Goal: Task Accomplishment & Management: Complete application form

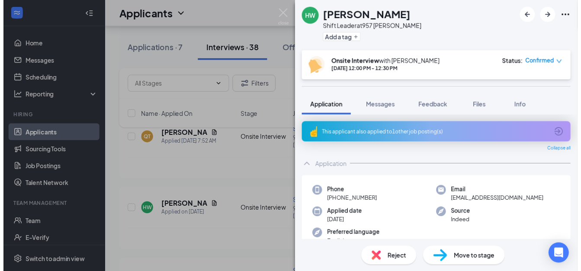
scroll to position [294, 0]
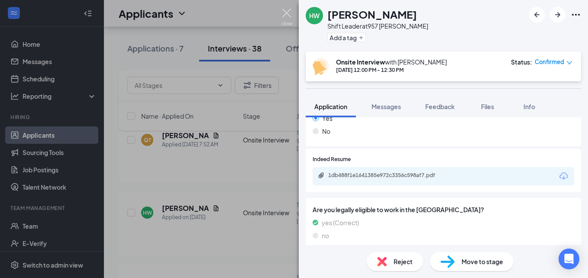
click at [284, 13] on img at bounding box center [286, 17] width 11 height 17
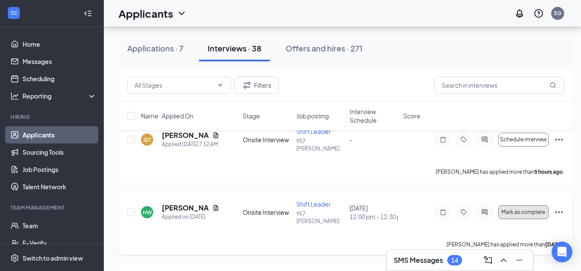
click at [528, 210] on span "Mark as complete" at bounding box center [524, 213] width 44 height 6
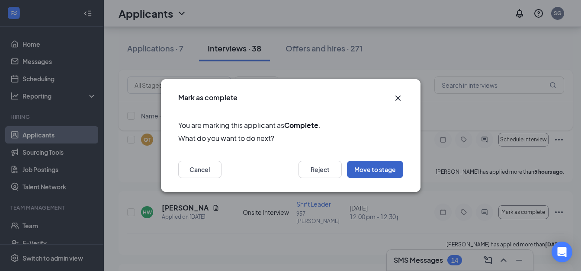
click at [354, 172] on button "Move to stage" at bounding box center [375, 169] width 56 height 17
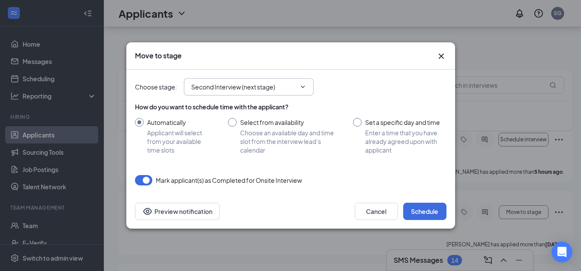
click at [304, 90] on icon "ChevronDown" at bounding box center [303, 87] width 7 height 7
click at [302, 86] on icon "ChevronDown" at bounding box center [303, 87] width 7 height 7
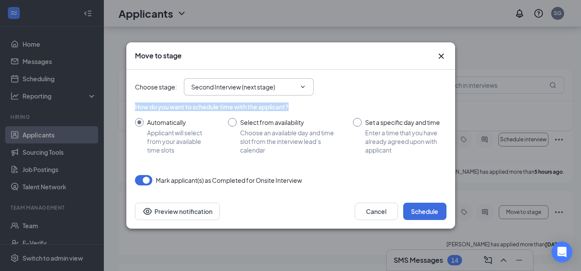
click at [302, 86] on icon "ChevronDown" at bounding box center [303, 87] width 7 height 7
click at [303, 85] on icon "ChevronDown" at bounding box center [303, 87] width 7 height 7
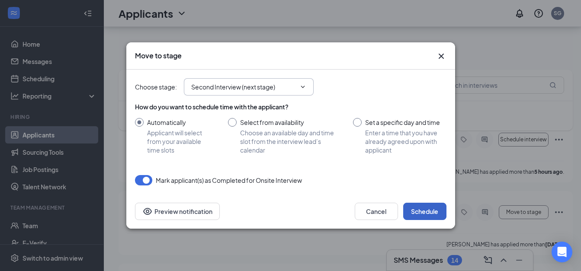
click at [426, 216] on button "Schedule" at bounding box center [425, 211] width 43 height 17
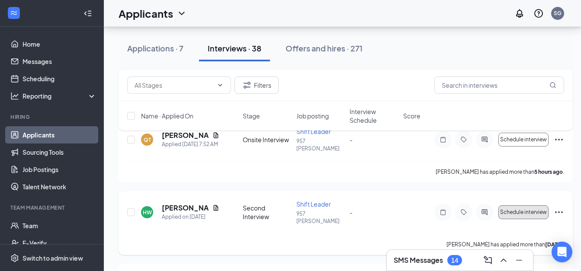
click at [534, 210] on span "Schedule interview" at bounding box center [523, 213] width 47 height 6
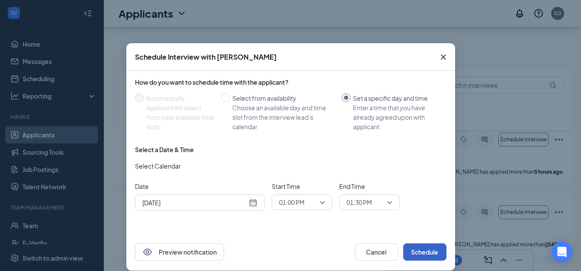
click at [415, 256] on button "Schedule" at bounding box center [425, 252] width 43 height 17
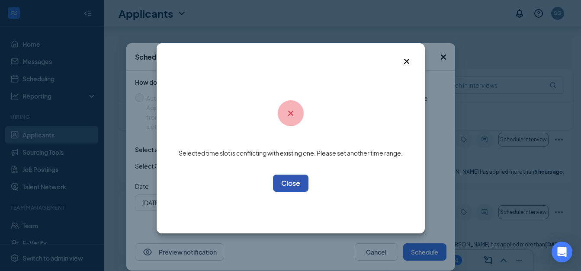
click at [298, 188] on button "OK" at bounding box center [291, 183] width 36 height 17
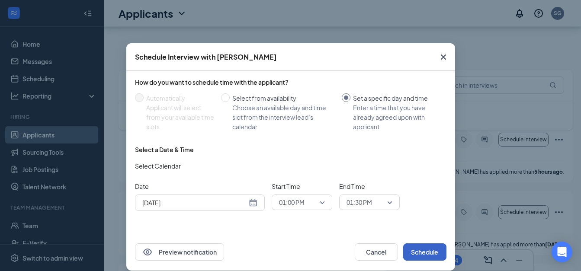
click at [385, 205] on span "01:30 PM" at bounding box center [370, 202] width 46 height 13
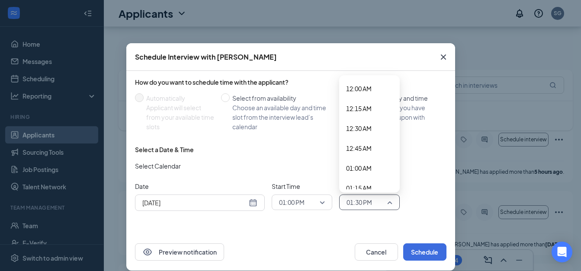
scroll to position [985, 0]
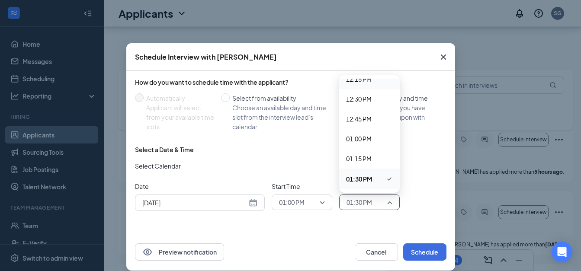
click at [361, 79] on span "12:15 PM" at bounding box center [359, 79] width 26 height 10
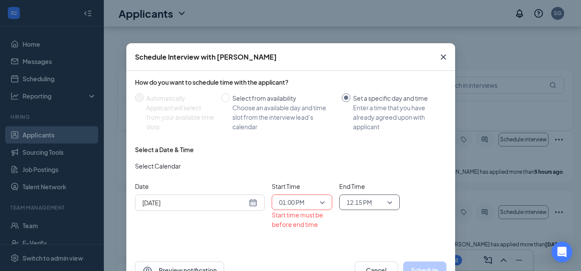
click at [321, 203] on span "01:00 PM" at bounding box center [302, 202] width 46 height 13
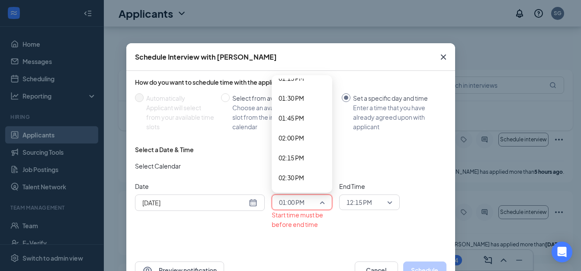
scroll to position [1095, 0]
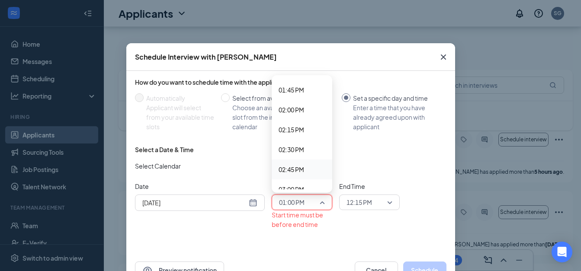
click at [292, 172] on span "02:45 PM" at bounding box center [292, 170] width 26 height 10
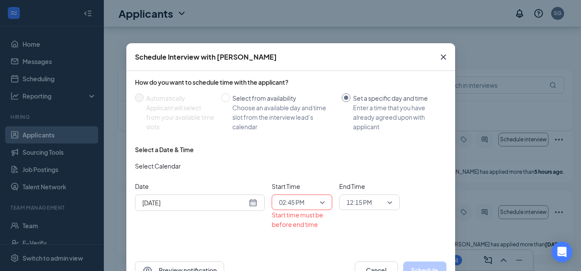
click at [439, 58] on icon "Cross" at bounding box center [444, 57] width 10 height 10
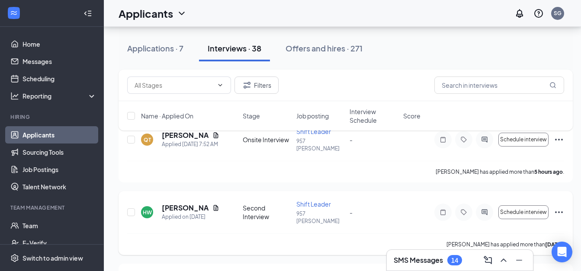
click at [561, 207] on icon "Ellipses" at bounding box center [559, 212] width 10 height 10
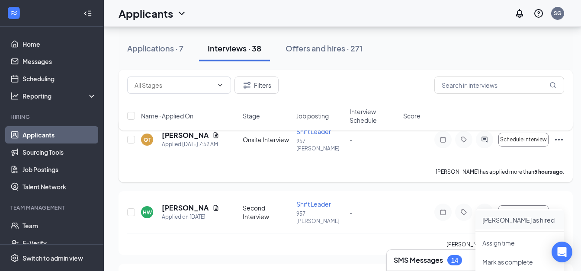
click at [504, 219] on p "[PERSON_NAME] as hired" at bounding box center [520, 220] width 74 height 9
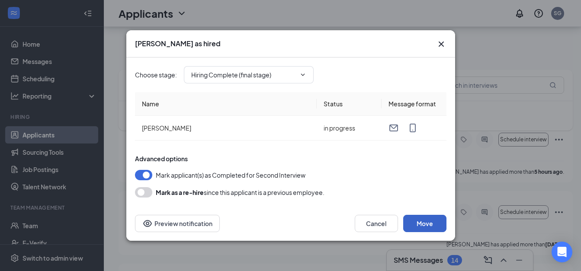
click at [423, 217] on button "Move" at bounding box center [425, 223] width 43 height 17
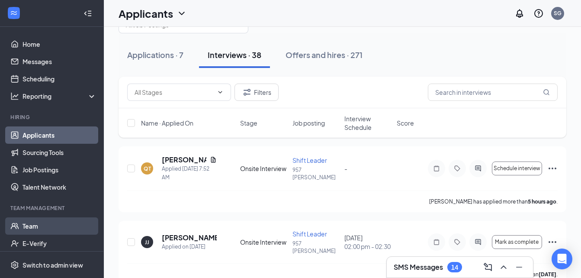
scroll to position [14, 0]
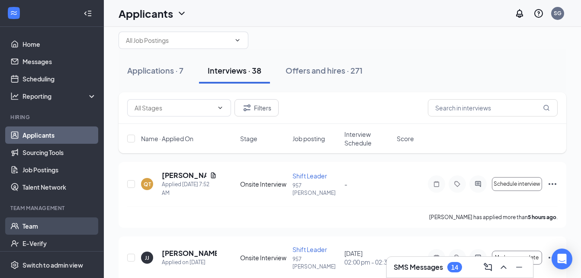
click at [42, 228] on link "Team" at bounding box center [60, 225] width 74 height 17
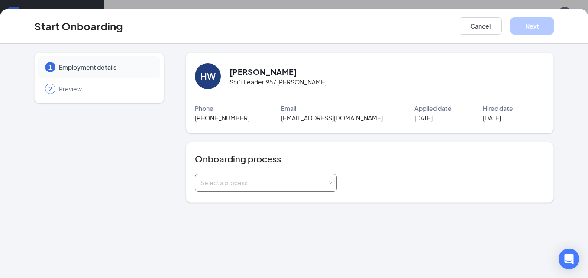
click at [330, 184] on span at bounding box center [331, 183] width 4 height 4
click at [236, 213] on span "Team Member" at bounding box center [218, 217] width 41 height 8
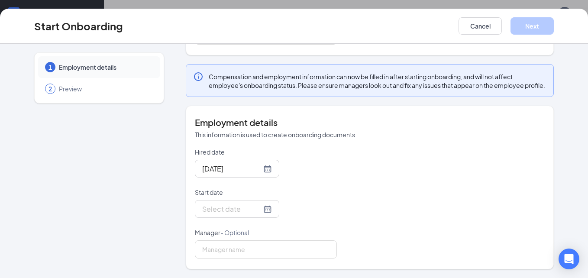
scroll to position [156, 0]
click at [229, 207] on input "Start date" at bounding box center [231, 208] width 59 height 11
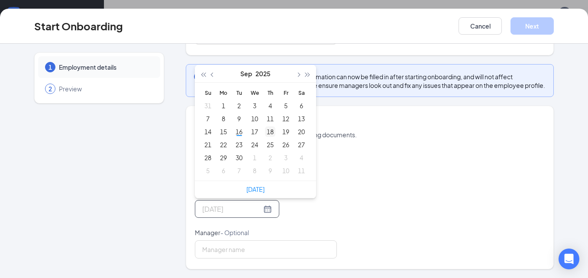
type input "Sep 18, 2025"
click at [267, 135] on div "18" at bounding box center [270, 131] width 10 height 10
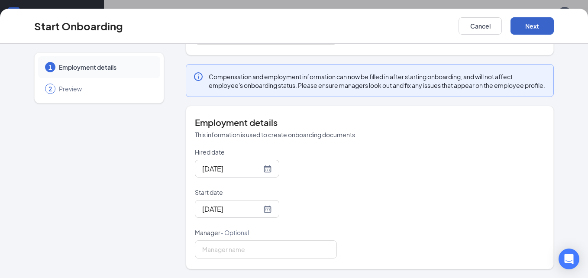
click at [520, 25] on button "Next" at bounding box center [531, 25] width 43 height 17
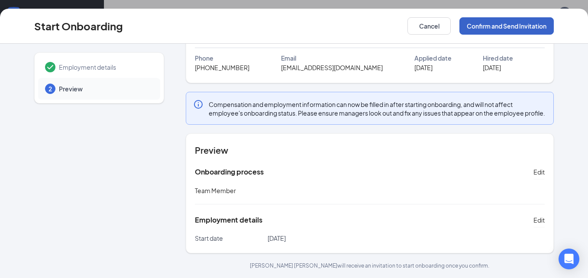
click at [522, 29] on button "Confirm and Send Invitation" at bounding box center [506, 25] width 94 height 17
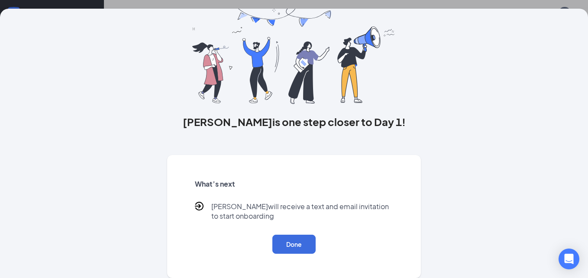
scroll to position [0, 0]
